Goal: Task Accomplishment & Management: Use online tool/utility

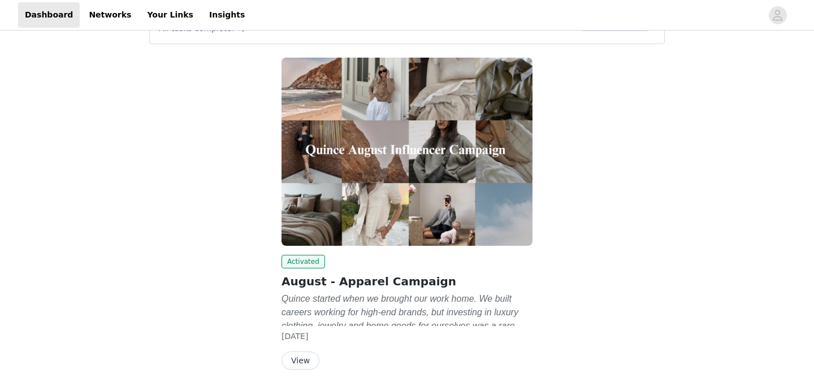
scroll to position [91, 0]
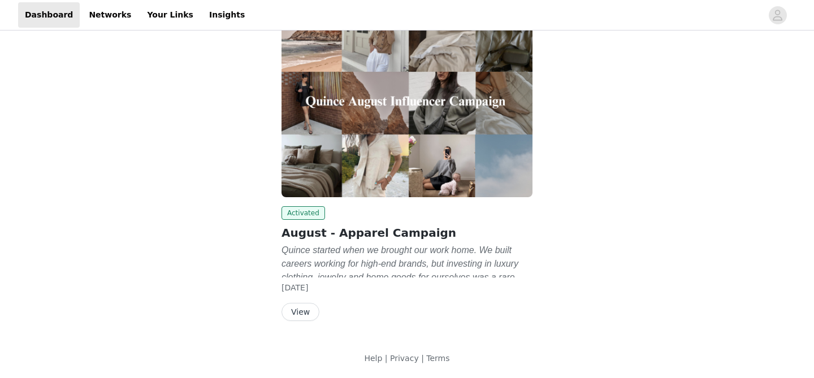
click at [306, 313] on button "View" at bounding box center [301, 312] width 38 height 18
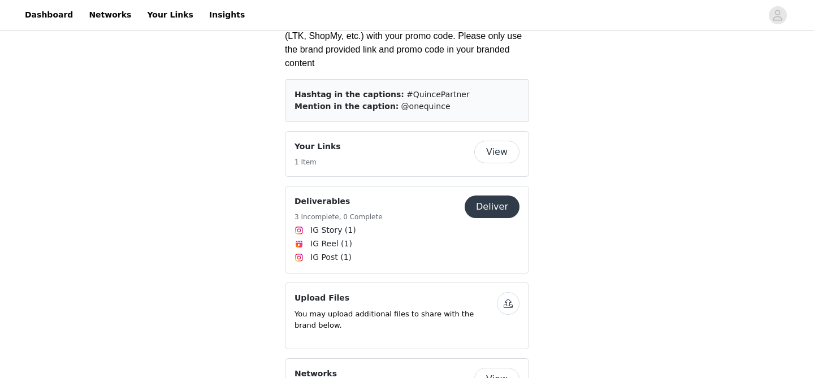
scroll to position [1745, 0]
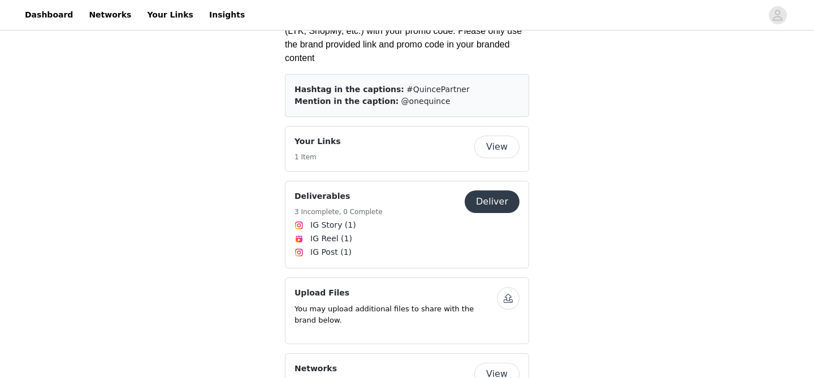
click at [493, 191] on button "Deliver" at bounding box center [492, 202] width 55 height 23
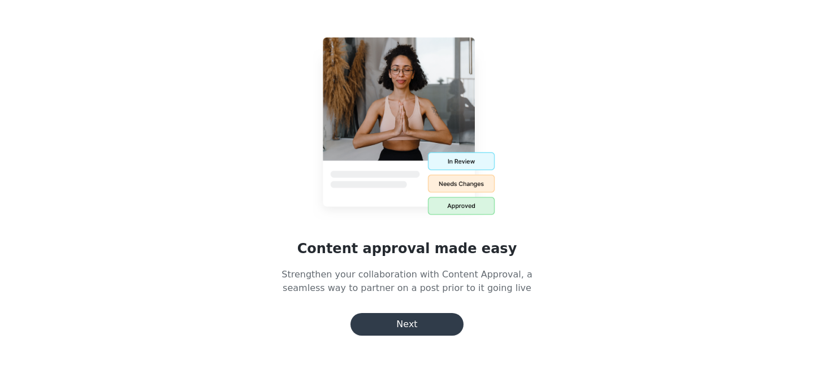
scroll to position [42, 0]
click at [383, 331] on button "Next" at bounding box center [407, 324] width 113 height 23
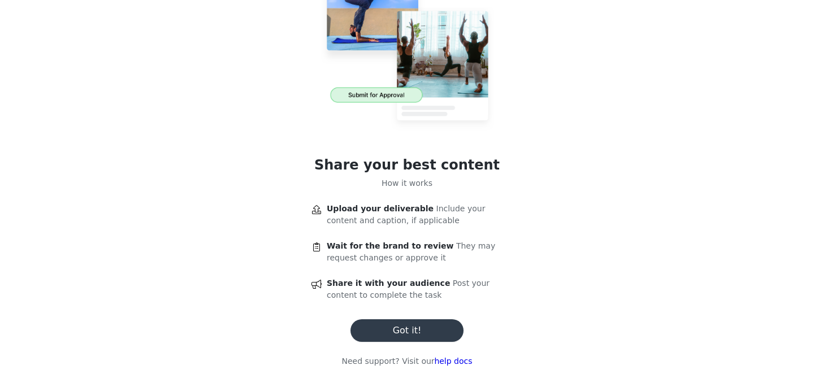
scroll to position [86, 0]
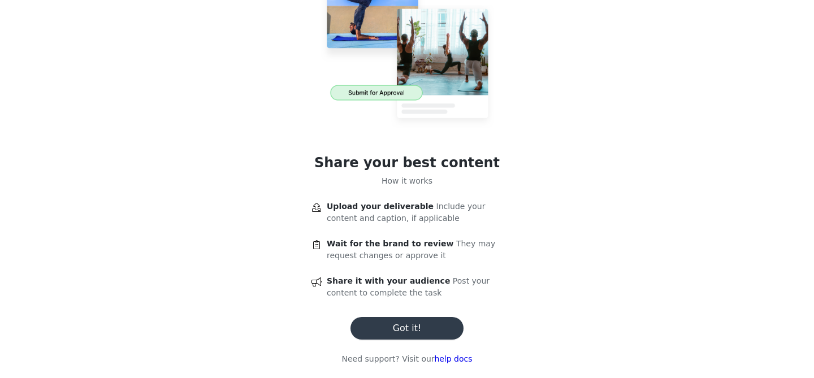
click at [394, 327] on button "Got it!" at bounding box center [407, 328] width 113 height 23
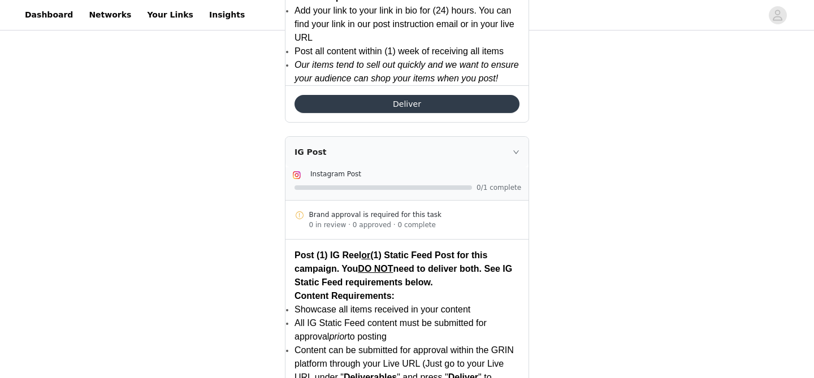
scroll to position [1748, 0]
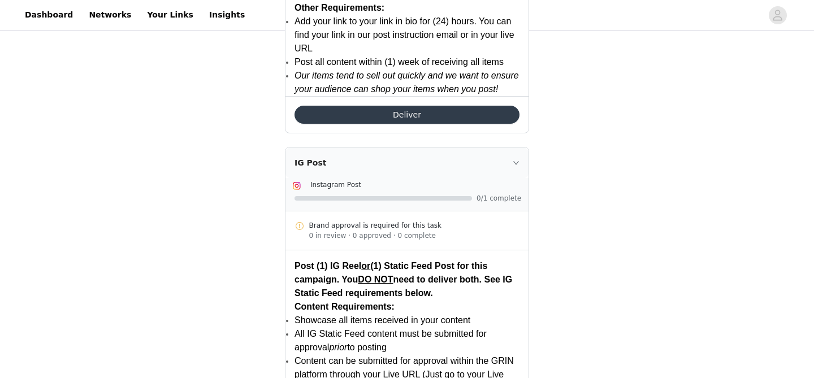
click at [420, 114] on button "Deliver" at bounding box center [407, 115] width 225 height 18
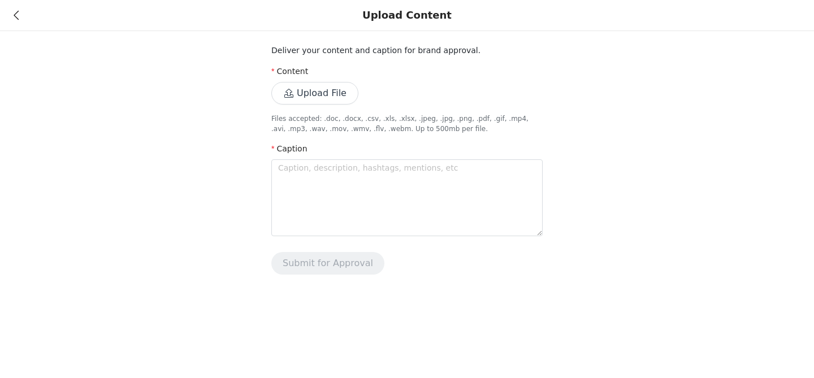
click at [317, 94] on button "Upload File" at bounding box center [314, 93] width 87 height 23
click at [297, 172] on textarea at bounding box center [406, 197] width 271 height 77
click at [154, 187] on div "Deliver your content and caption for brand approval. Content Upload File Files …" at bounding box center [407, 144] width 814 height 288
click at [282, 192] on textarea at bounding box center [406, 197] width 271 height 77
click at [207, 212] on div "Deliver your content and caption for brand approval. Content Upload File Files …" at bounding box center [407, 144] width 814 height 288
